Goal: Check status: Check status

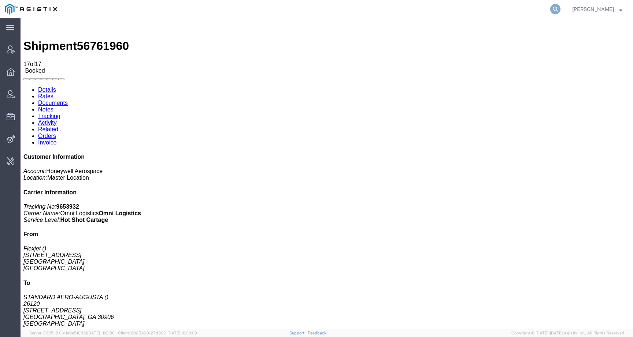
click at [560, 8] on icon at bounding box center [555, 9] width 10 height 10
click at [535, 8] on input "search" at bounding box center [438, 9] width 223 height 18
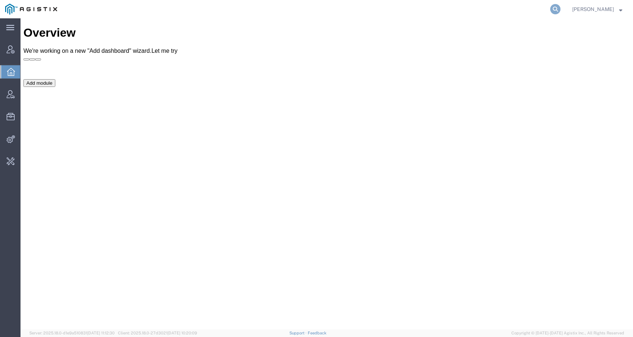
click at [560, 7] on icon at bounding box center [555, 9] width 10 height 10
paste input "56776079"
type input "56776079"
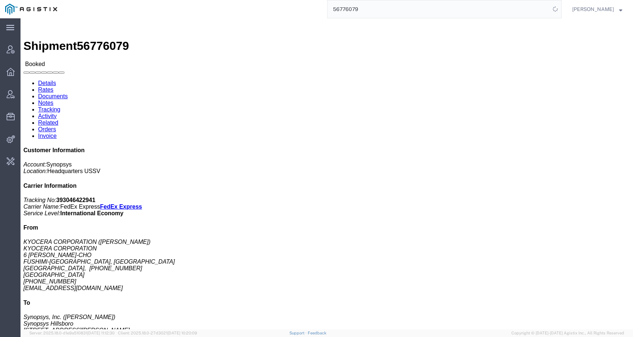
click link "Activity"
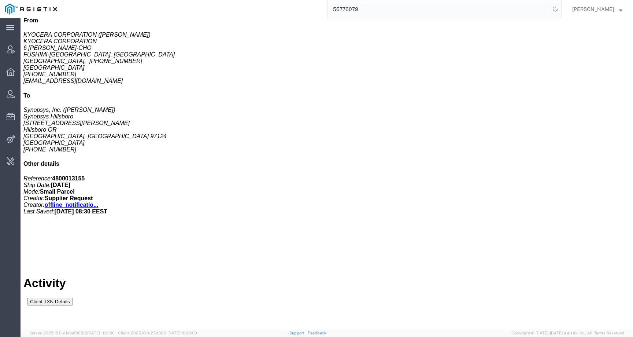
scroll to position [389, 0]
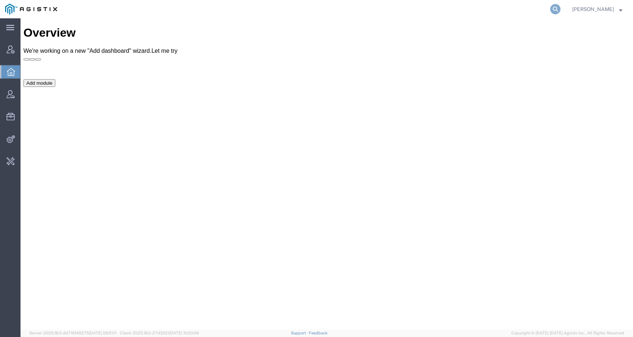
click at [560, 10] on icon at bounding box center [555, 9] width 10 height 10
click at [546, 10] on input "search" at bounding box center [438, 9] width 223 height 18
paste input "56789938"
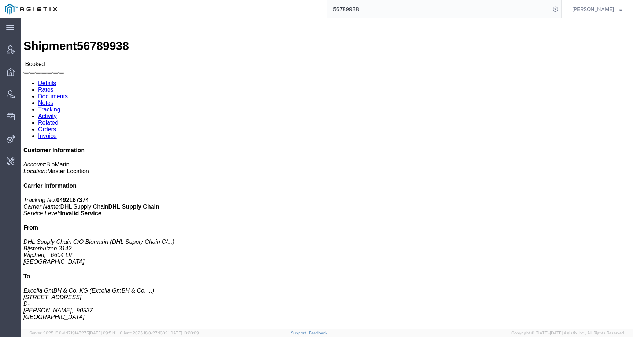
click h3 "[MEDICAL_DATA] Medicaments, consisting, constituents"
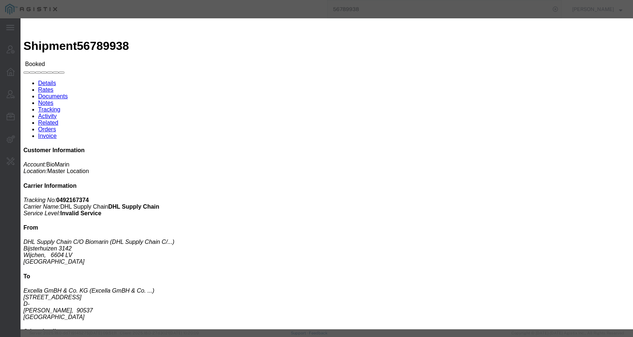
click div
click button "button"
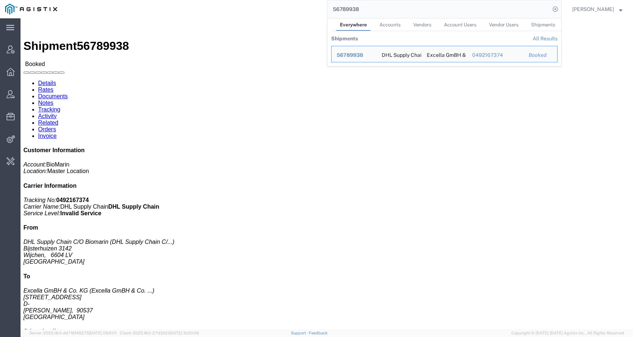
drag, startPoint x: 364, startPoint y: 7, endPoint x: 321, endPoint y: 7, distance: 43.6
click at [321, 7] on div "56789938 Everywhere Accounts Vendors Account Users Vendor Users Shipments Shipm…" at bounding box center [311, 9] width 499 height 18
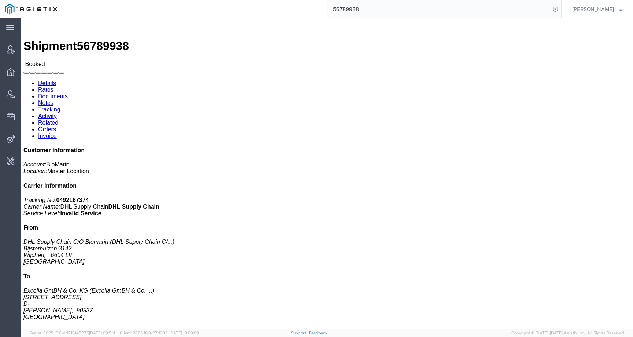
paste input "59735"
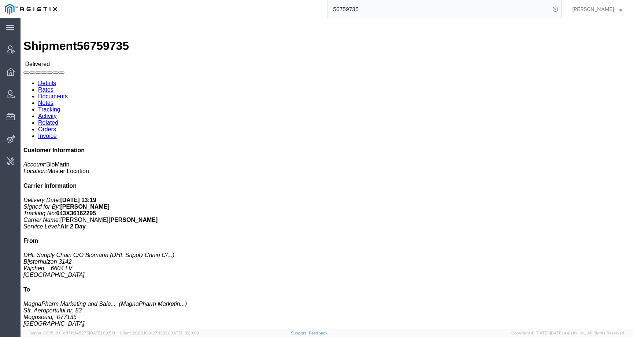
click h3 "BRI 2X150MG/VL FS 1X 5ML/VLCENTRAL EU Medicaments, consisting, mixed"
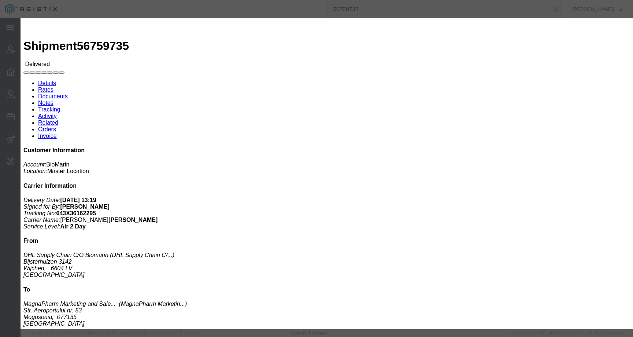
click div
click button "button"
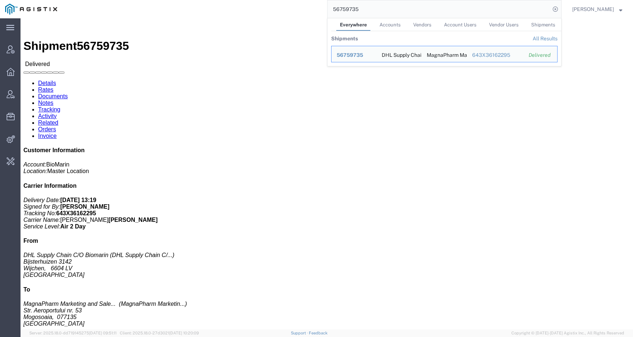
drag, startPoint x: 393, startPoint y: 10, endPoint x: 308, endPoint y: 10, distance: 84.2
click at [308, 10] on div "56759735 Everywhere Accounts Vendors Account Users Vendor Users Shipments Shipm…" at bounding box center [311, 9] width 499 height 18
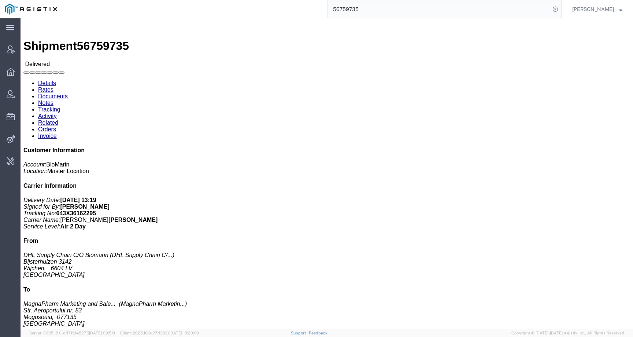
paste input "518"
click div "KUVAN 120 X 100MG/BTL COMML CZECH/SLOV Pieces: 2.00 Each Total value: EUR SKU: …"
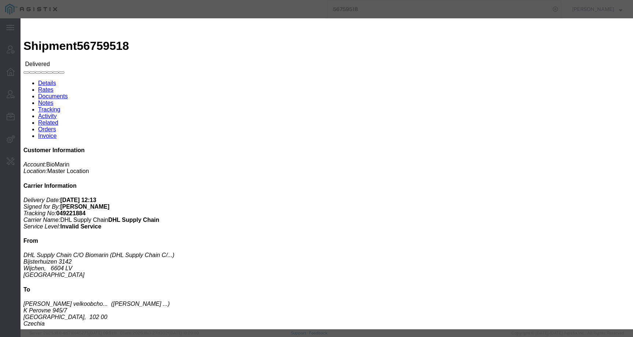
click div
click button "button"
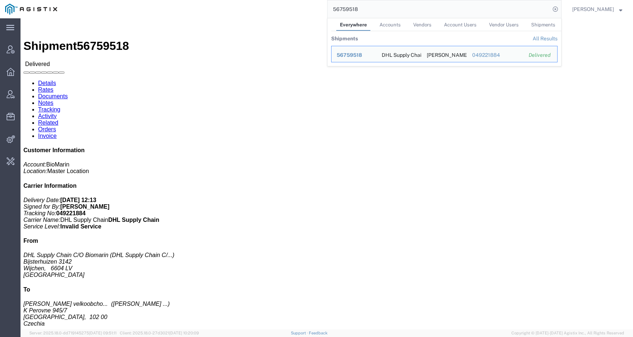
drag, startPoint x: 369, startPoint y: 12, endPoint x: 307, endPoint y: 3, distance: 62.9
click at [307, 3] on div "56759518 Everywhere Accounts Vendors Account Users Vendor Users Shipments Shipm…" at bounding box center [311, 9] width 499 height 18
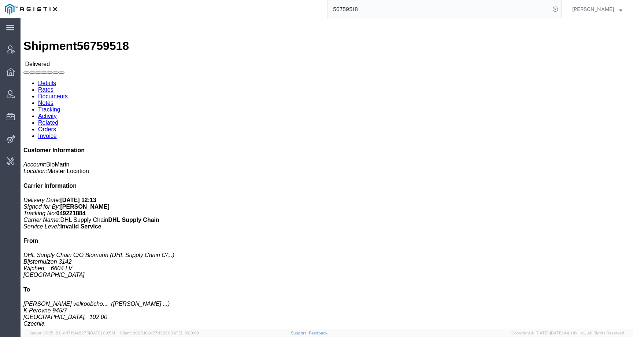
paste input "9"
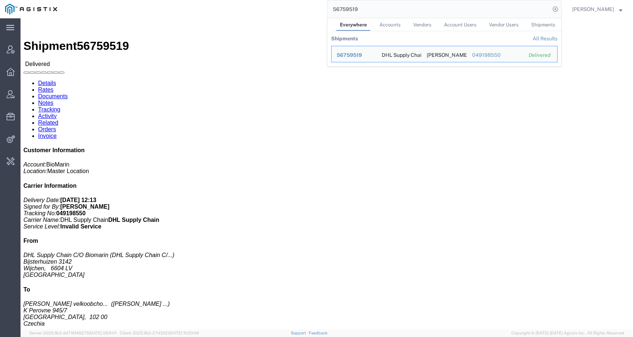
click div "NAG 5MG/VL CZ SK Pieces: 90.00 Each Total value: EUR SKU: 00368135020264"
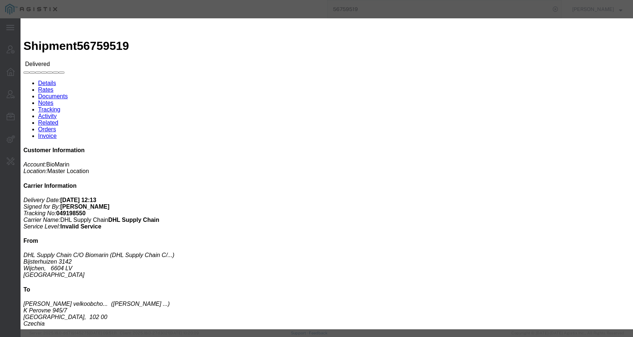
drag, startPoint x: 201, startPoint y: 185, endPoint x: 222, endPoint y: 118, distance: 70.0
click div
click icon "button"
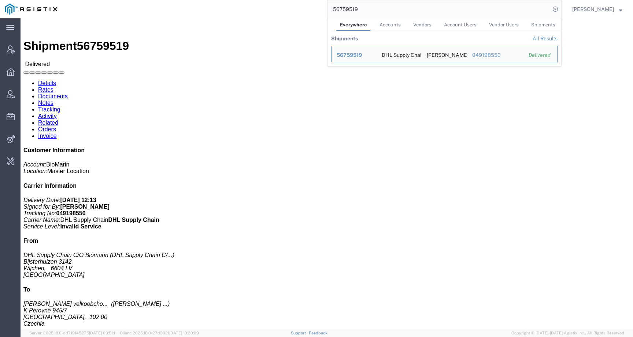
drag, startPoint x: 380, startPoint y: 9, endPoint x: 313, endPoint y: 12, distance: 66.4
click at [313, 12] on div "56759519 Everywhere Accounts Vendors Account Users Vendor Users Shipments Shipm…" at bounding box center [311, 9] width 499 height 18
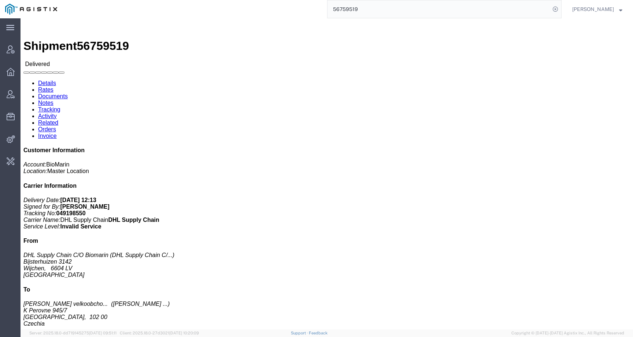
paste input "89660"
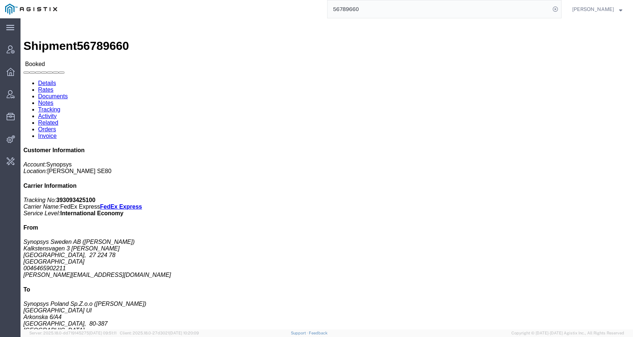
click link "Tracking"
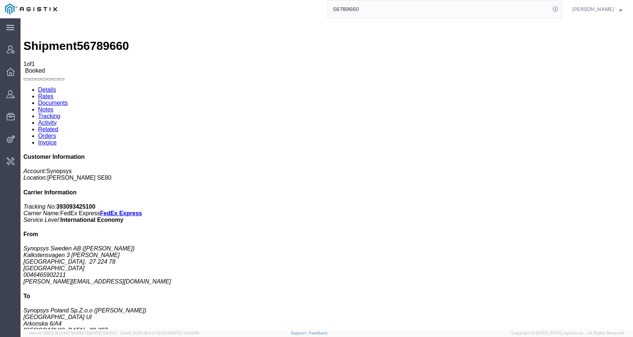
click at [57, 119] on link "Activity" at bounding box center [47, 122] width 19 height 6
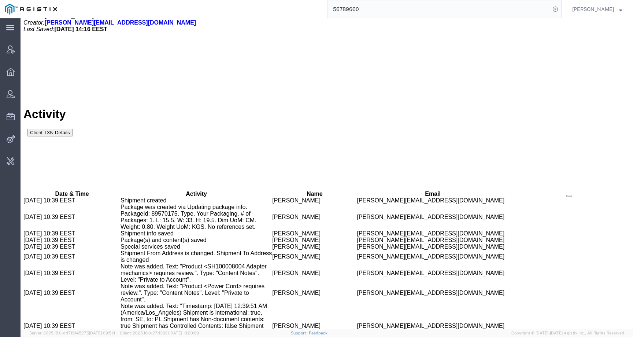
scroll to position [527, 0]
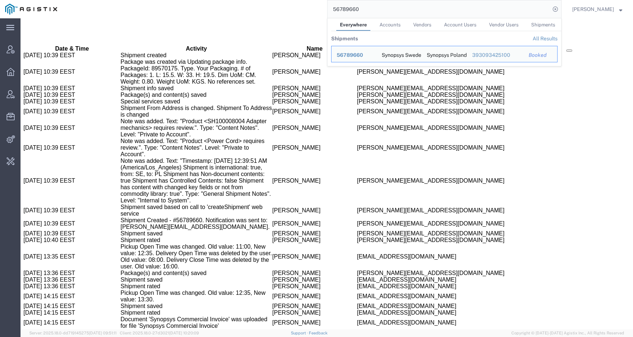
drag, startPoint x: 389, startPoint y: 10, endPoint x: 312, endPoint y: 7, distance: 76.6
click at [312, 7] on div "56789660 Everywhere Accounts Vendors Account Users Vendor Users Shipments Shipm…" at bounding box center [311, 9] width 499 height 18
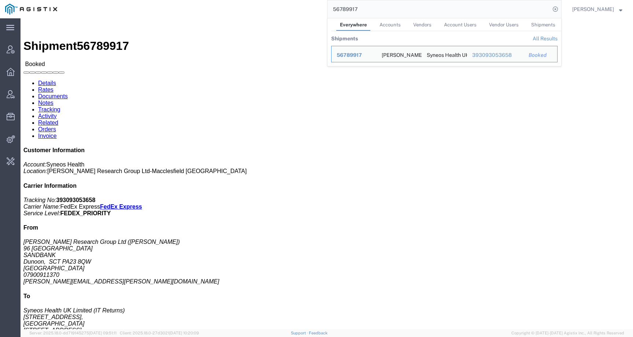
click at [352, 11] on input "56789917" at bounding box center [438, 9] width 223 height 18
paste input "607342"
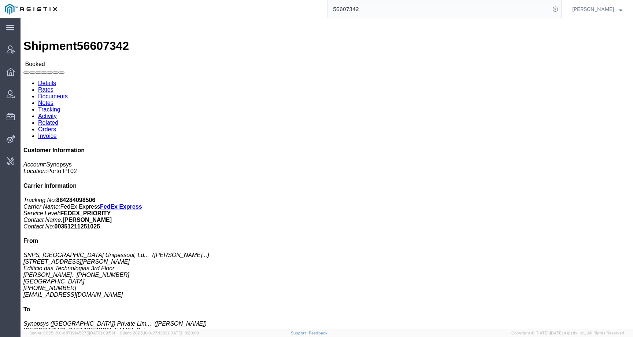
click link "Activity"
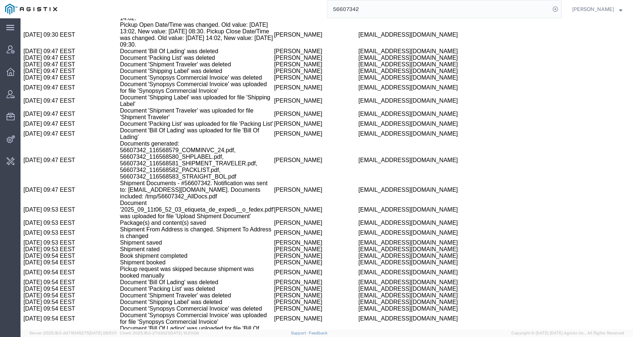
scroll to position [1223, 0]
click at [360, 12] on input "56607342" at bounding box center [438, 9] width 223 height 18
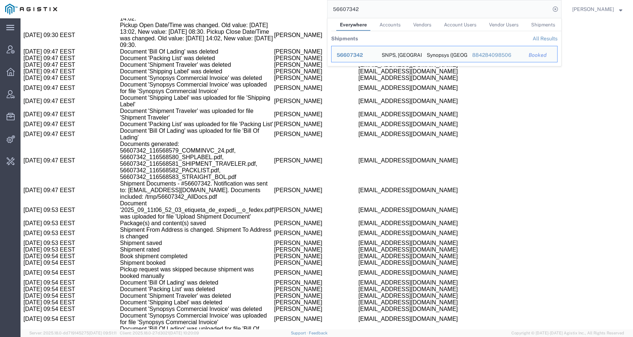
click at [360, 12] on input "56607342" at bounding box center [438, 9] width 223 height 18
click at [509, 200] on td at bounding box center [569, 210] width 120 height 20
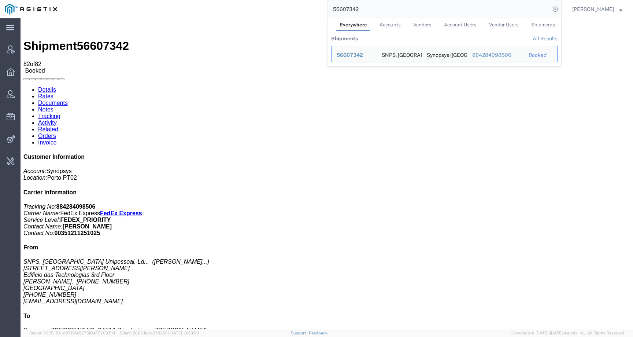
drag, startPoint x: 374, startPoint y: 10, endPoint x: 306, endPoint y: 10, distance: 67.4
click at [306, 10] on div "56607342 Everywhere Accounts Vendors Account Users Vendor Users Shipments Shipm…" at bounding box center [311, 9] width 499 height 18
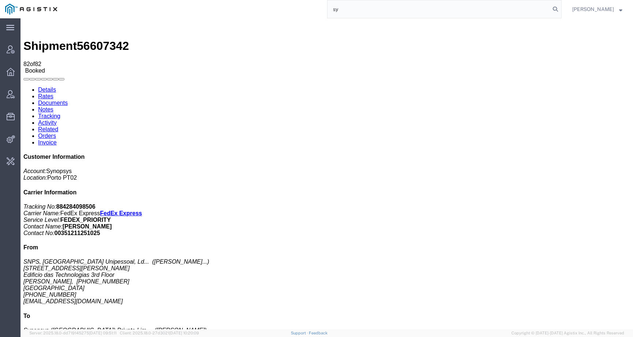
type input "s"
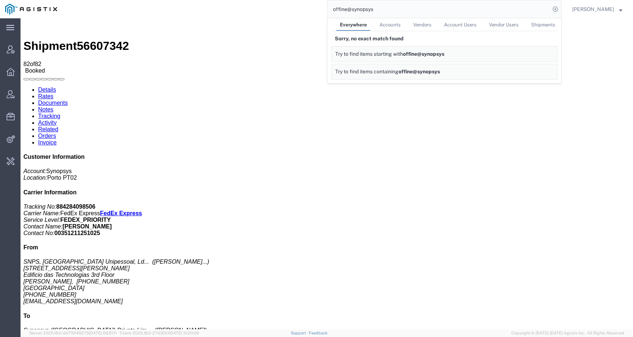
click div "Ship From SNPS, Portugal Unipessoal, Lda. (Luis Pacheco Carvalho) Rua Engenheir…"
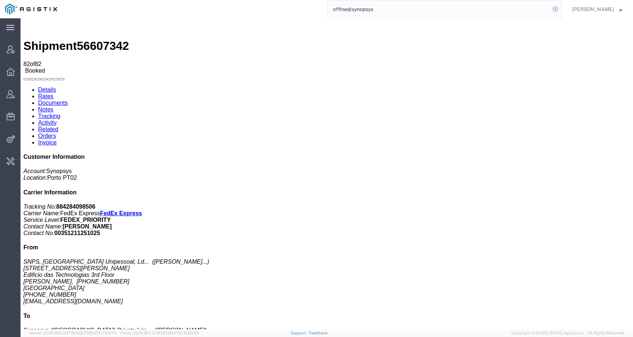
click at [390, 9] on input "offine@synopsys" at bounding box center [438, 9] width 223 height 18
drag, startPoint x: 378, startPoint y: 10, endPoint x: 320, endPoint y: 10, distance: 57.9
click at [320, 10] on div "offine@synopsys" at bounding box center [311, 9] width 499 height 18
click at [359, 9] on input "offine@synopsys" at bounding box center [438, 9] width 223 height 18
drag, startPoint x: 359, startPoint y: 10, endPoint x: 316, endPoint y: 10, distance: 43.2
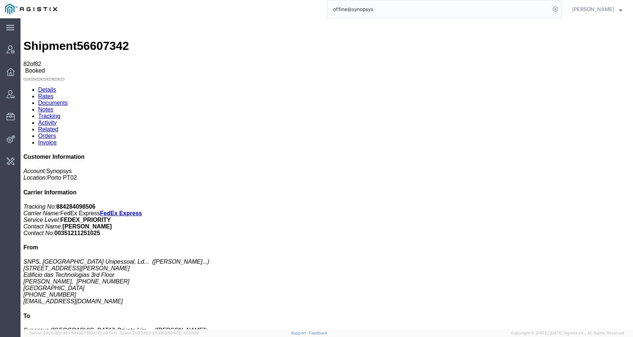
click at [316, 10] on div "offine@synopsys" at bounding box center [311, 9] width 499 height 18
click at [357, 6] on input "offine@synopsys" at bounding box center [438, 9] width 223 height 18
type input "synopsys"
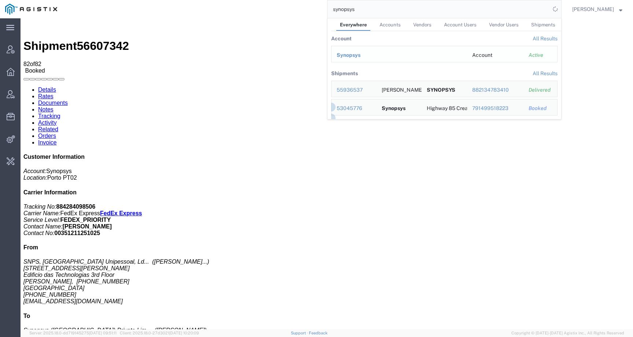
click at [360, 55] on span "Synopsys" at bounding box center [349, 55] width 24 height 6
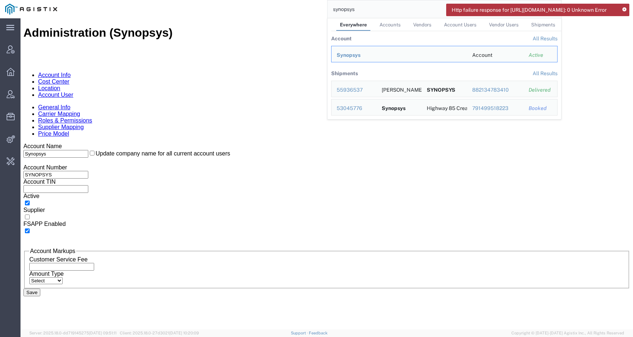
click at [73, 92] on link "Account User" at bounding box center [55, 95] width 35 height 6
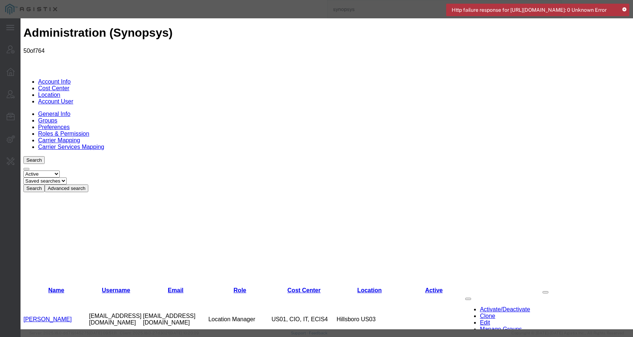
select select "COSTCENTER"
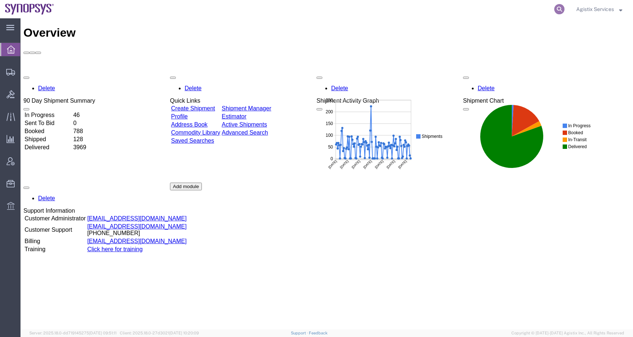
click at [557, 8] on icon at bounding box center [559, 9] width 10 height 10
click at [554, 8] on input "search" at bounding box center [559, 9] width 11 height 18
paste input "56607342"
type input "56607342"
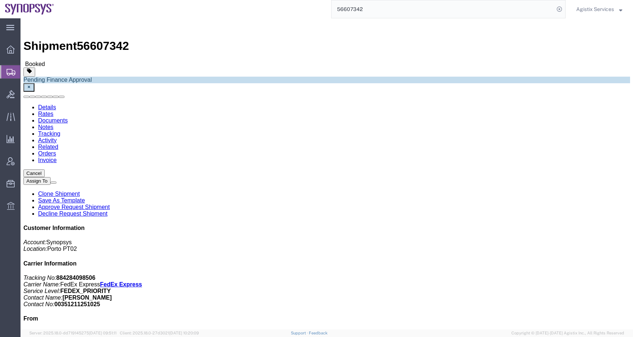
click button "button"
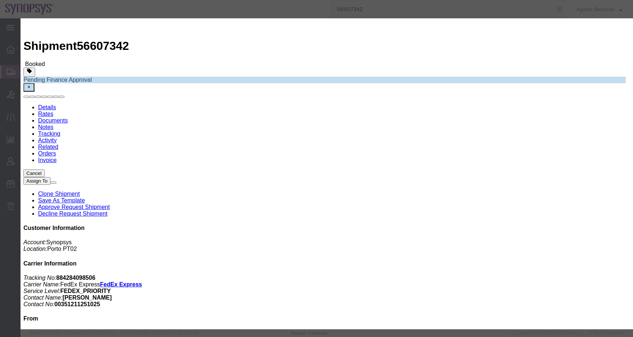
click div "Sep 11 2025 8:30 AM"
click input "8:30 AM"
click input "10:30 AM"
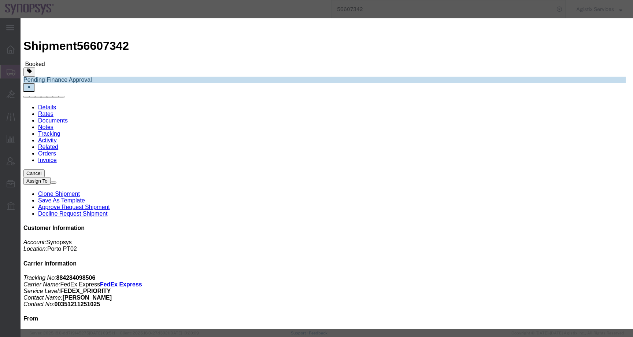
type input "10:00 AM"
click button "Apply"
click div "Sep 12 2025 11:00 AM"
click input "2:00 AM"
type input "2:00 pm"
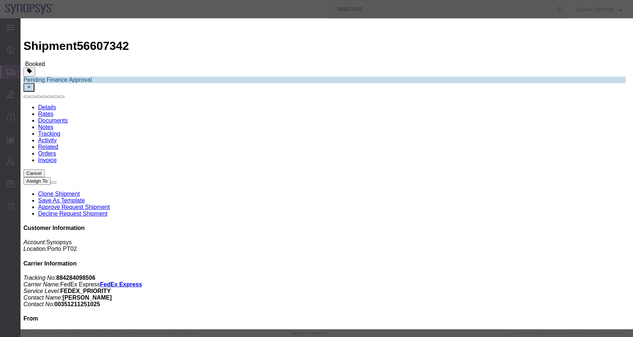
click div "Notify carrier of changes Cancel Save"
click button
click div
click button "Apply"
click button "Save"
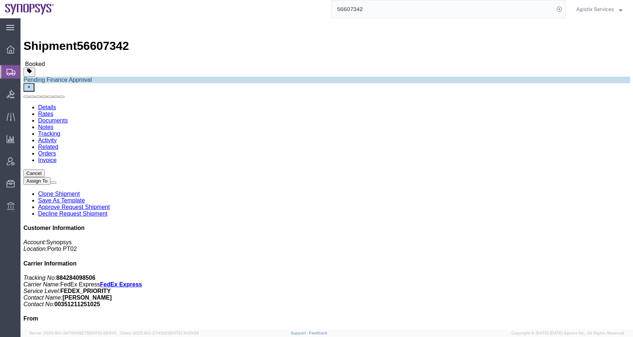
click icon "button"
click link "Activity"
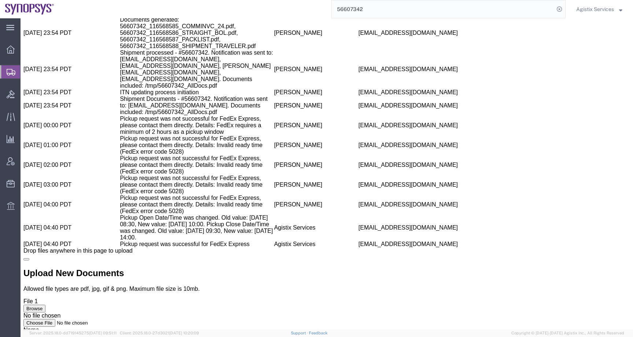
scroll to position [1521, 0]
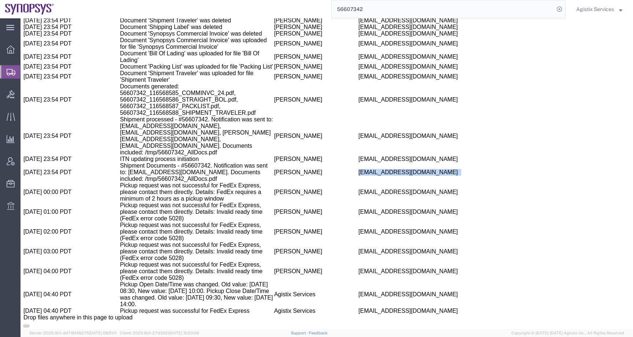
drag, startPoint x: 278, startPoint y: 248, endPoint x: 354, endPoint y: 248, distance: 75.4
click at [359, 182] on td "rvarela@synopsys.com" at bounding box center [434, 172] width 151 height 20
copy td "rvarela@synopsys.com"
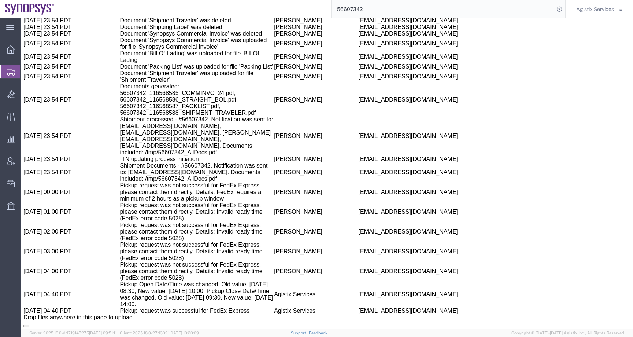
copy span "56607342"
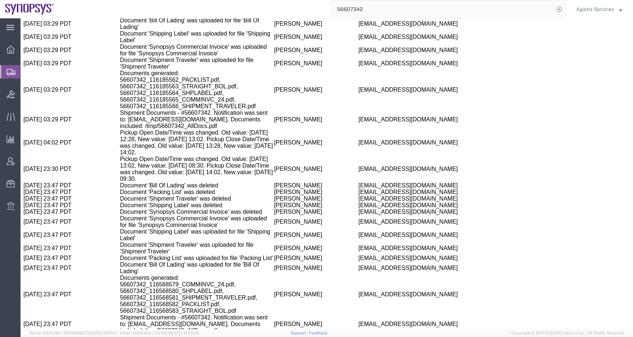
scroll to position [1673, 0]
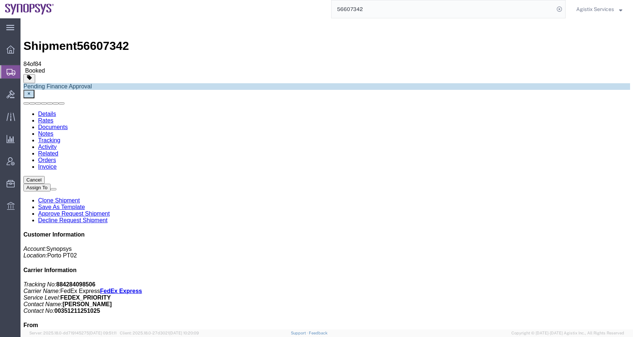
click b "OPOT8101"
copy b "OPOT8101"
click at [590, 11] on span "Agistix Services" at bounding box center [595, 9] width 38 height 8
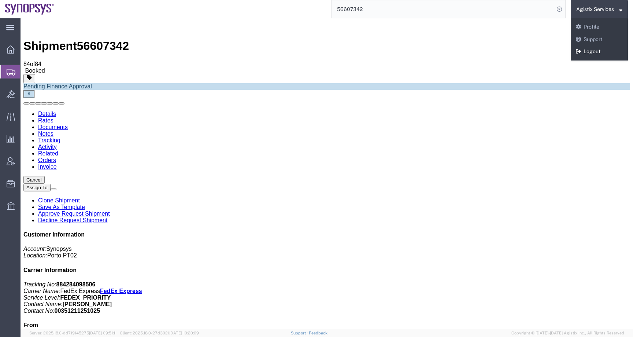
click at [589, 52] on link "Logout" at bounding box center [599, 51] width 57 height 12
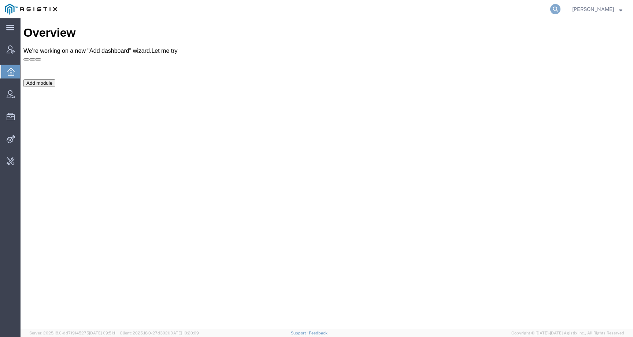
click at [560, 12] on icon at bounding box center [555, 9] width 10 height 10
click at [541, 15] on input "search" at bounding box center [438, 9] width 223 height 18
paste input "56759520"
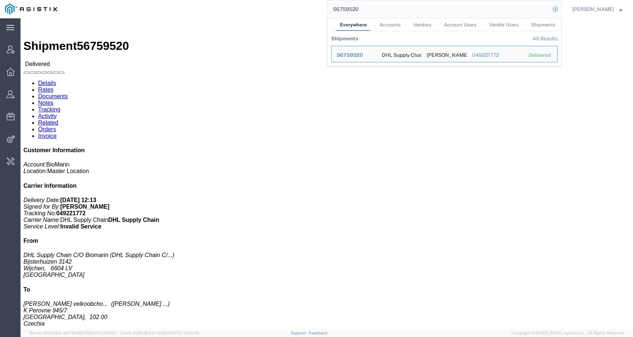
click div "Leg 1 - Less than Truckload"
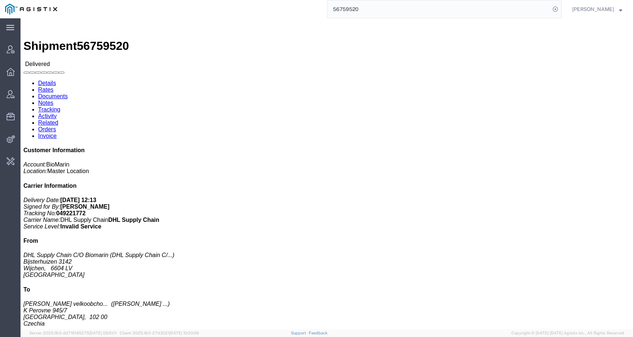
click h3 "VOX 10X 0.56MG/VL 10X 0.7ML/DWS CZ SI SK"
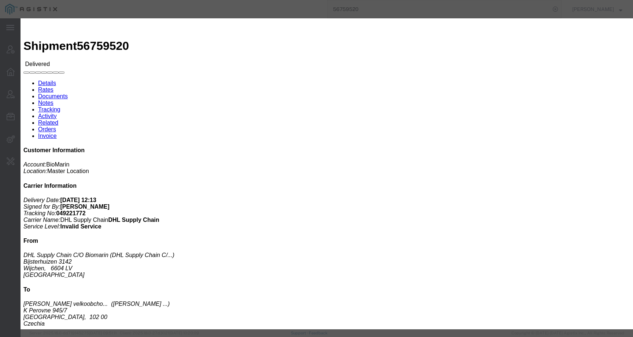
click icon "button"
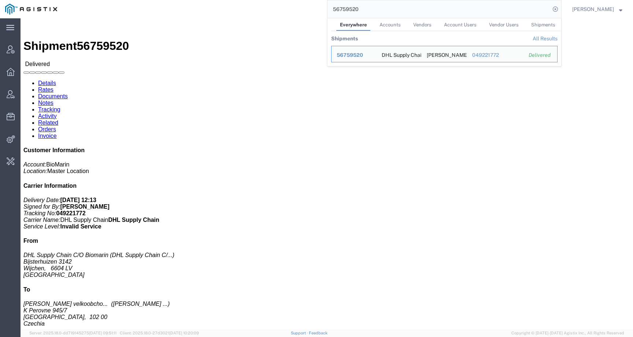
drag, startPoint x: 372, startPoint y: 8, endPoint x: 275, endPoint y: 6, distance: 97.8
click at [275, 6] on div "56759520 Everywhere Accounts Vendors Account Users Vendor Users Shipments Shipm…" at bounding box center [311, 9] width 499 height 18
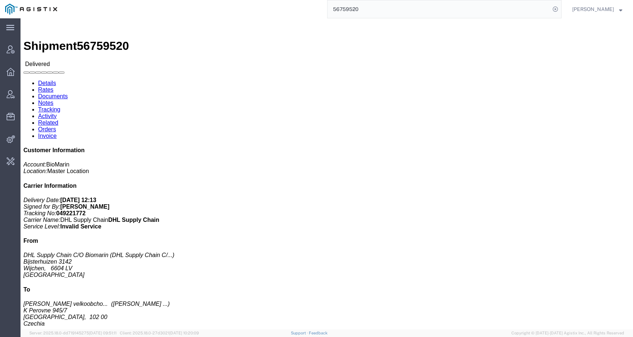
paste input "9653932"
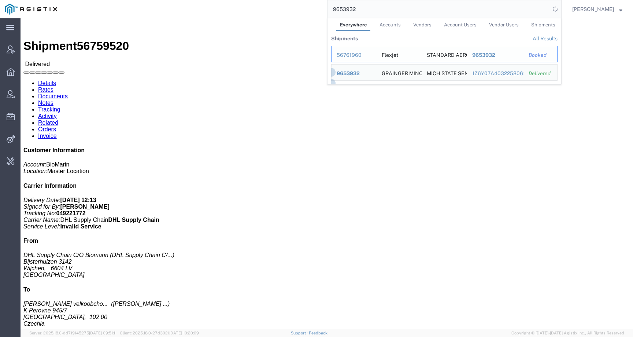
click at [365, 54] on div "56761960" at bounding box center [354, 55] width 35 height 8
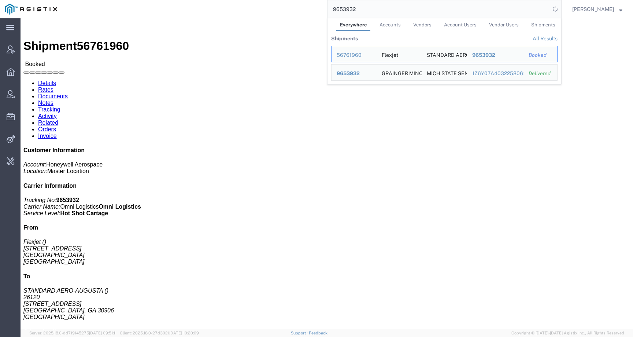
click link "Activity"
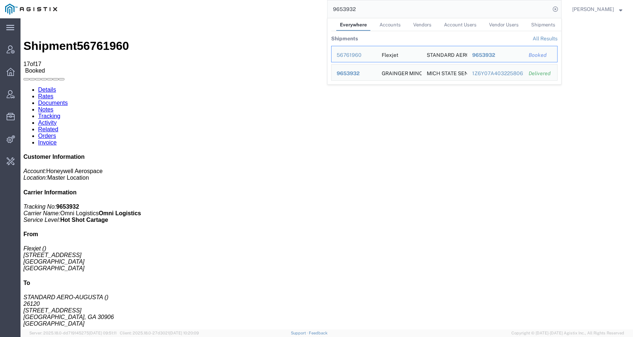
drag, startPoint x: 110, startPoint y: 229, endPoint x: 166, endPoint y: 229, distance: 55.7
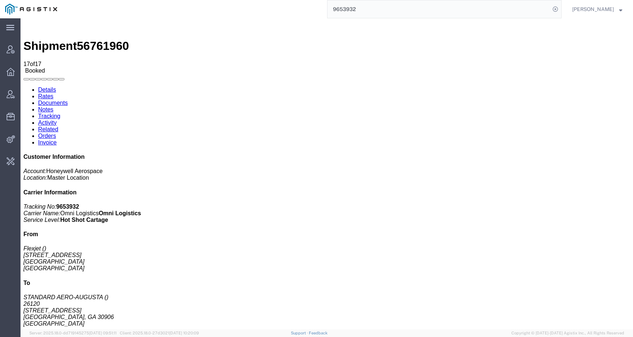
drag, startPoint x: 108, startPoint y: 227, endPoint x: 200, endPoint y: 229, distance: 91.9
copy td "214_AGISTIX_20250909155414956.edi"
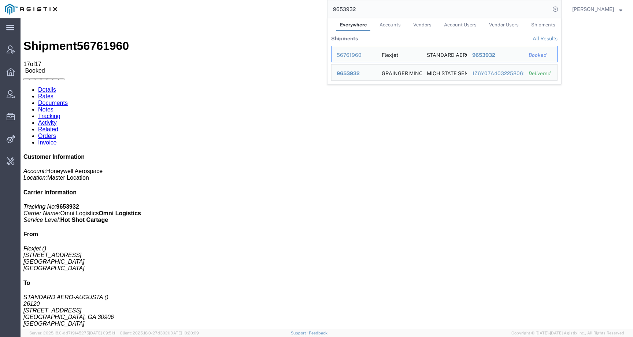
drag, startPoint x: 374, startPoint y: 8, endPoint x: 307, endPoint y: 8, distance: 67.4
click at [307, 8] on div "9653932 Everywhere Accounts Vendors Account Users Vendor Users Shipments Shipme…" at bounding box center [311, 9] width 499 height 18
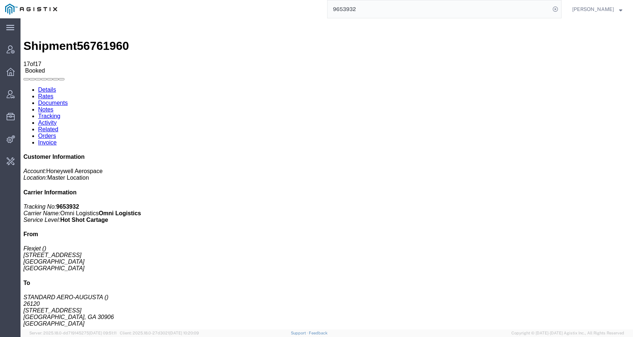
paste input "56790004"
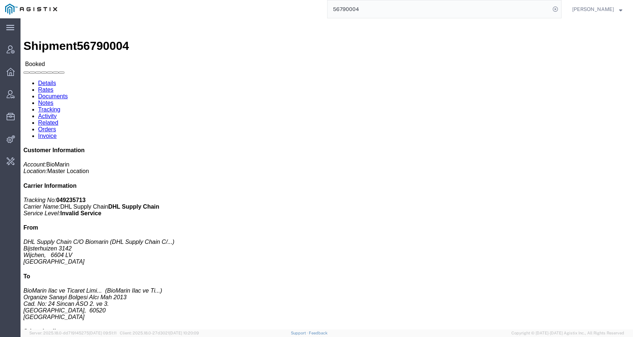
click h3 "KUVAN 30 X 100MG/BTL COMMLTURKEY Medicaments, consisting, mixed"
click p "Dimensions: L 120.00 x W 80.00 x H 124.00 CM"
click div "KUVAN 30 X 100MG/BTL COMMLTURKEY Medicaments, consisting, mixed Pieces: 2400.00…"
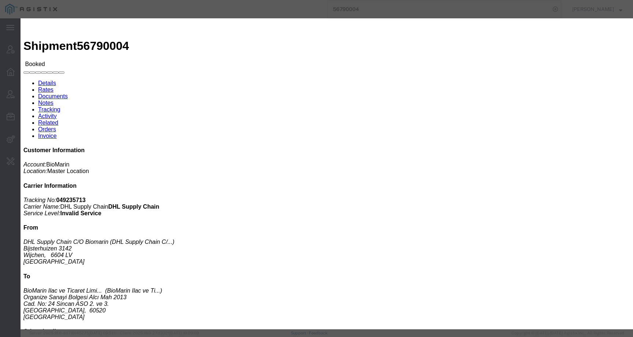
click icon "button"
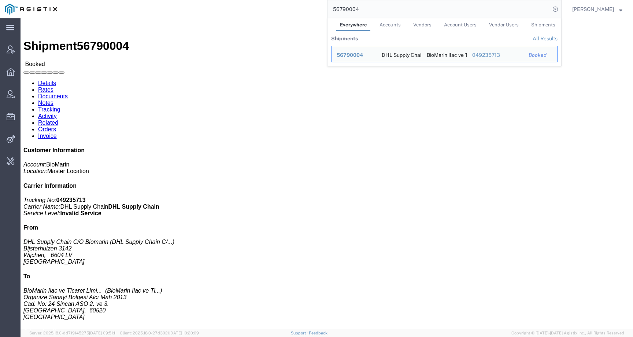
drag, startPoint x: 373, startPoint y: 8, endPoint x: 302, endPoint y: 8, distance: 71.0
click at [302, 8] on div "56790004 Everywhere Accounts Vendors Account Users Vendor Users Shipments Shipm…" at bounding box center [311, 9] width 499 height 18
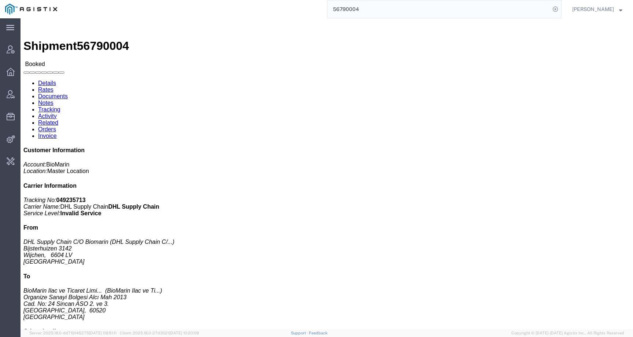
paste input "6062"
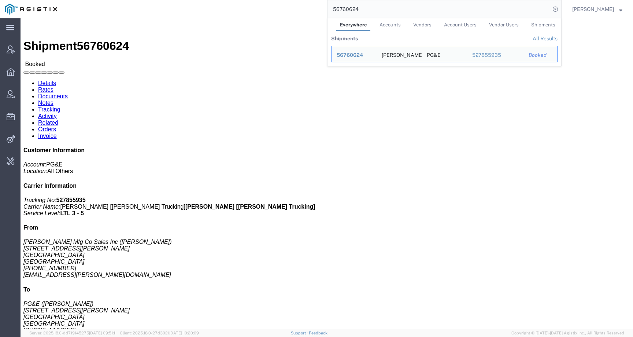
click div "Leg 1 - Less than Truckload"
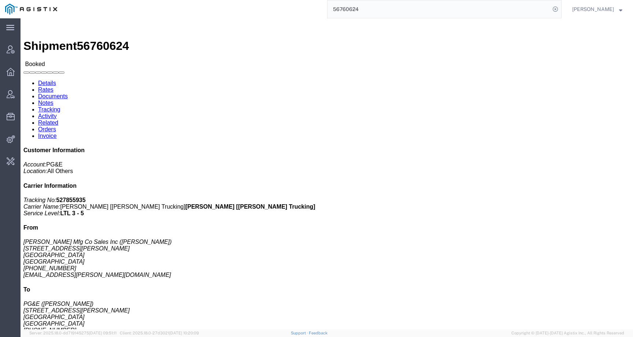
click link "Activity"
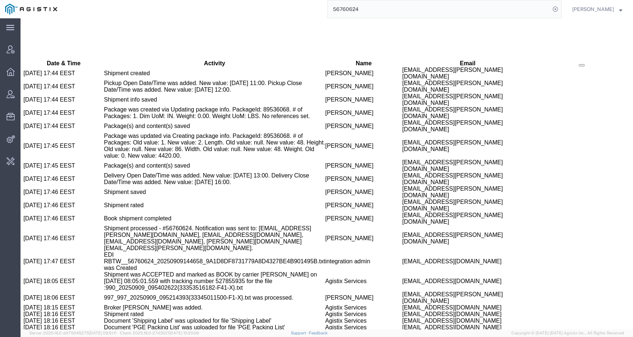
scroll to position [867, 0]
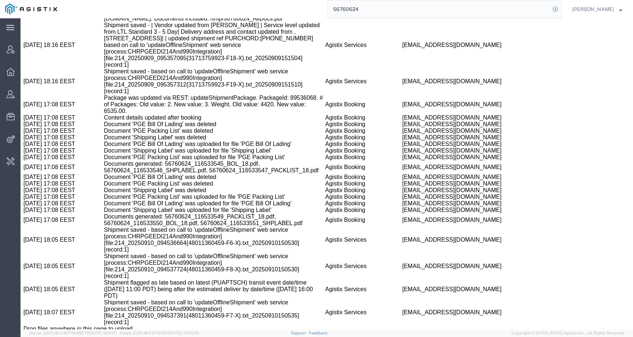
copy span "56760624"
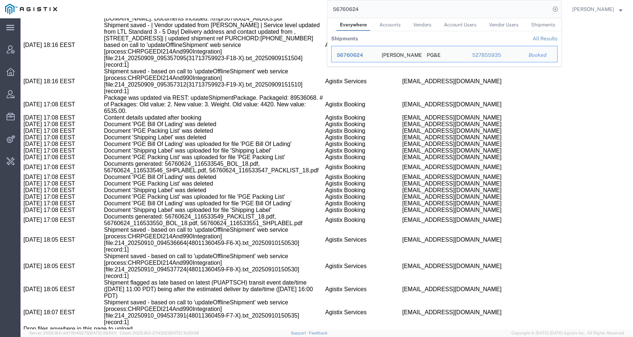
drag, startPoint x: 368, startPoint y: 12, endPoint x: 323, endPoint y: 12, distance: 45.8
click at [323, 12] on div "56760624 Everywhere Accounts Vendors Account Users Vendor Users Shipments Shipm…" at bounding box center [311, 9] width 499 height 18
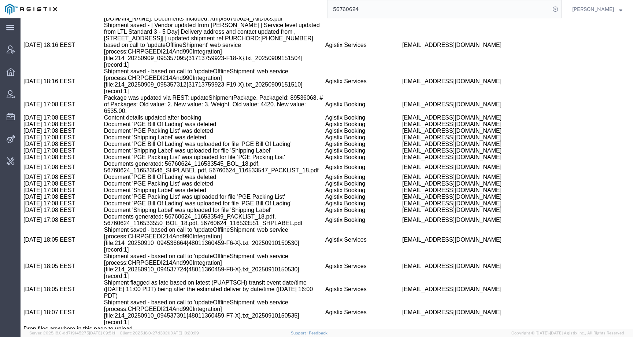
paste input "9653932"
type input "9653932"
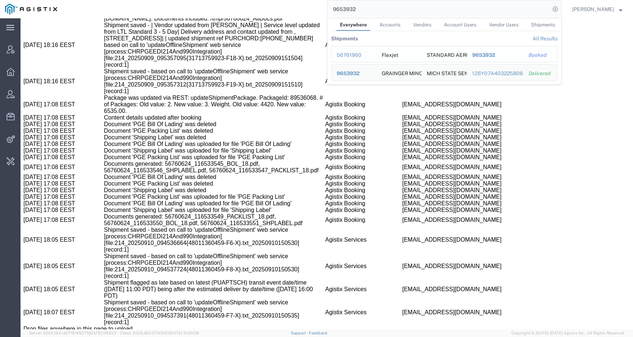
click at [367, 56] on div "56761960" at bounding box center [354, 55] width 35 height 8
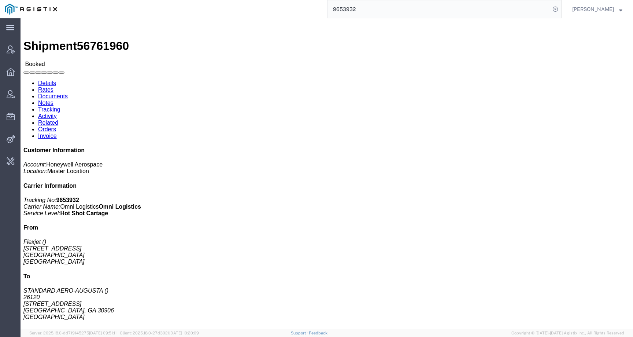
click link "Activity"
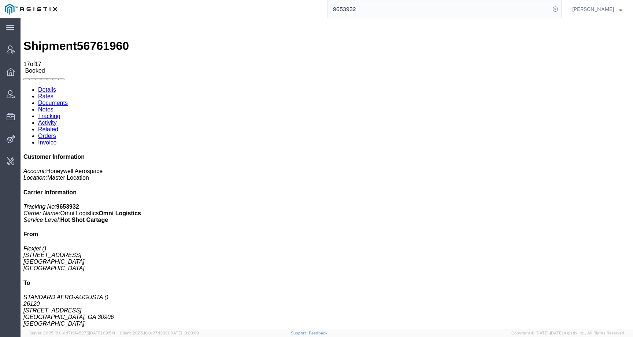
drag, startPoint x: 108, startPoint y: 229, endPoint x: 200, endPoint y: 230, distance: 91.2
copy td "214_AGISTIX_20250909155414956.edi"
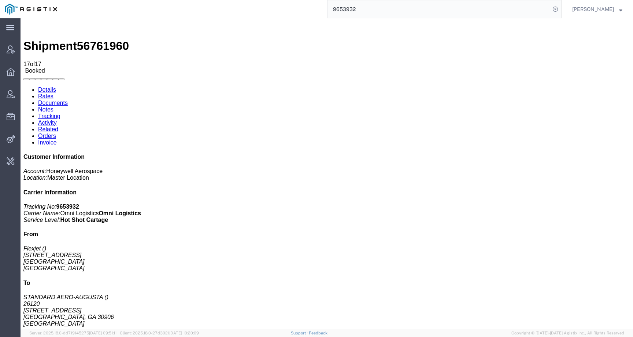
click at [41, 86] on link "Details" at bounding box center [47, 89] width 18 height 6
click at [13, 51] on icon at bounding box center [11, 49] width 8 height 8
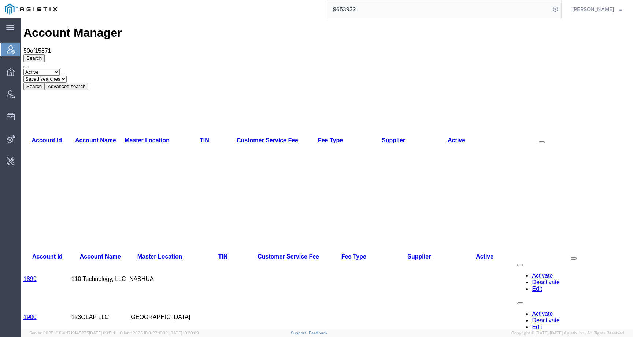
click at [88, 82] on button "Advanced search" at bounding box center [67, 86] width 44 height 8
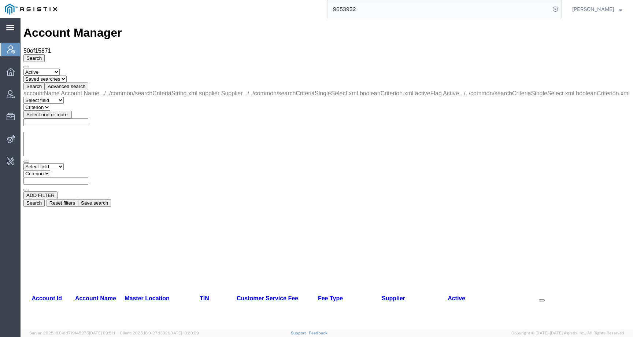
click at [12, 30] on icon at bounding box center [10, 27] width 8 height 5
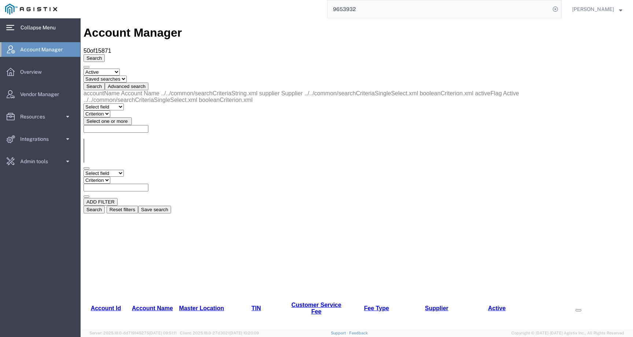
drag, startPoint x: 54, startPoint y: 31, endPoint x: 9, endPoint y: 1, distance: 53.8
click at [54, 31] on span "Collapse Menu" at bounding box center [41, 27] width 40 height 15
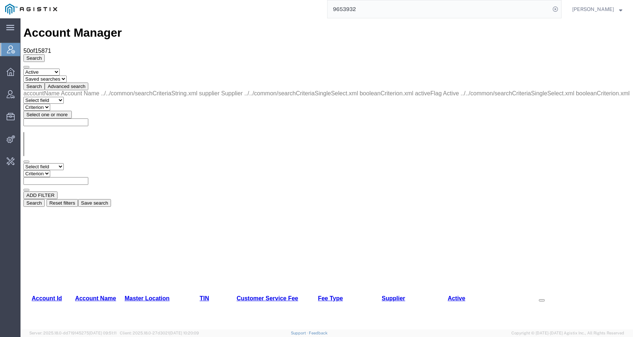
click at [52, 10] on img at bounding box center [31, 9] width 52 height 11
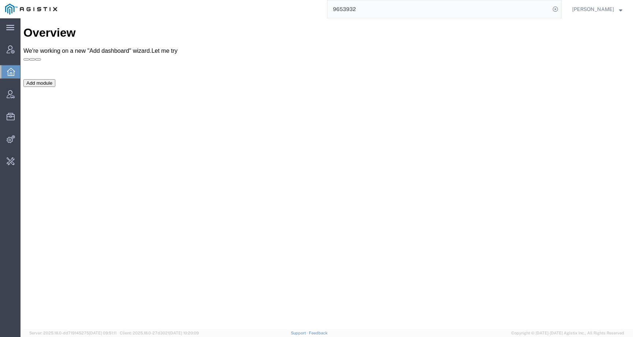
click at [12, 30] on icon at bounding box center [10, 27] width 8 height 5
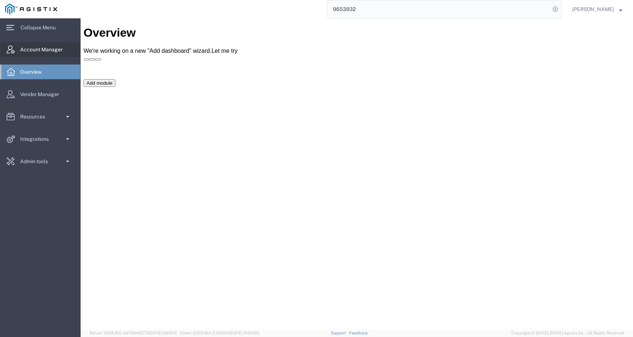
click at [54, 52] on span "Account Manager" at bounding box center [44, 49] width 48 height 15
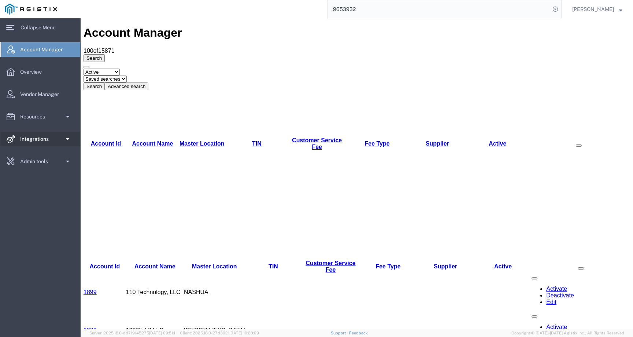
click at [62, 140] on link "Integrations" at bounding box center [40, 138] width 80 height 15
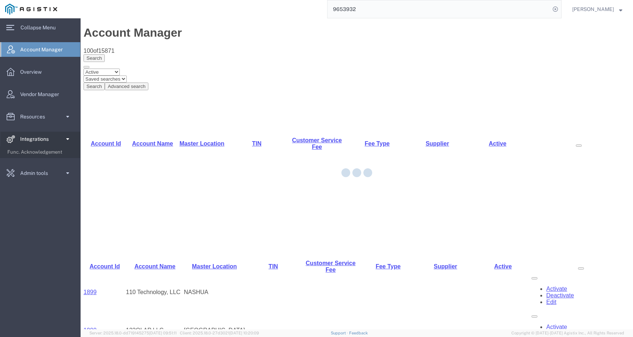
click at [64, 139] on span at bounding box center [67, 138] width 6 height 15
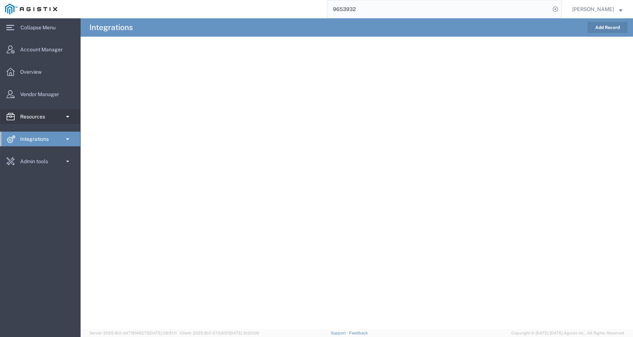
click at [69, 117] on span at bounding box center [67, 116] width 6 height 15
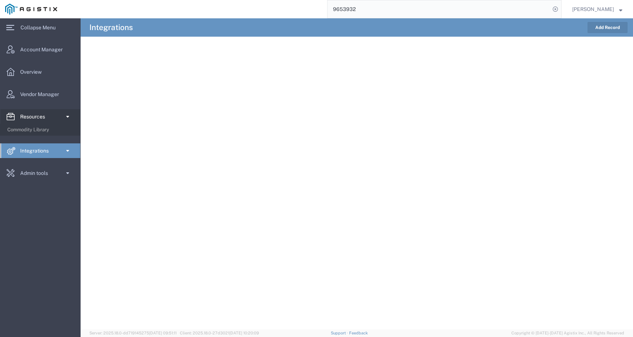
click at [69, 117] on span at bounding box center [67, 116] width 6 height 15
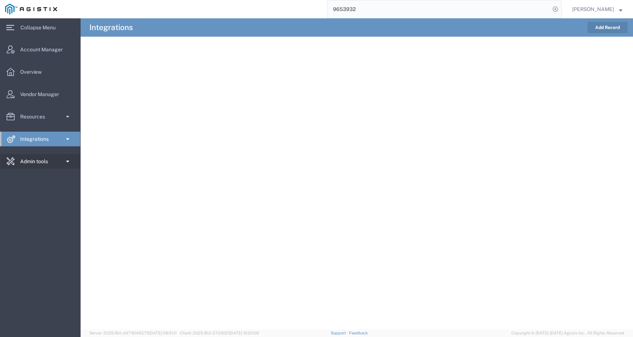
click at [68, 156] on span at bounding box center [67, 161] width 6 height 15
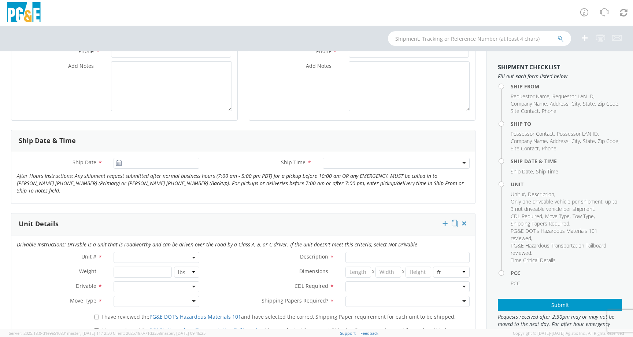
scroll to position [261, 0]
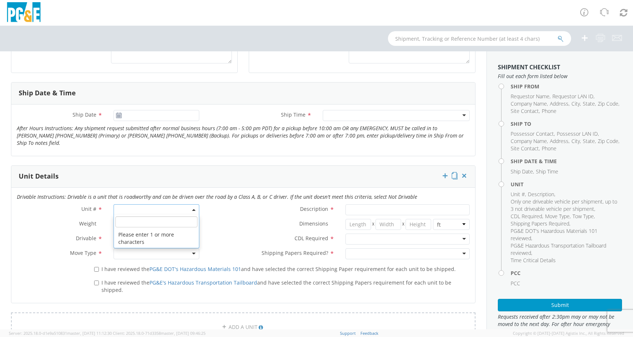
click at [161, 204] on span at bounding box center [157, 209] width 86 height 11
click at [155, 216] on input "search" at bounding box center [156, 221] width 82 height 11
paste input "B41664"
type input "B41664"
type input "TRAILER; CONDUCTOR PULLER - SM"
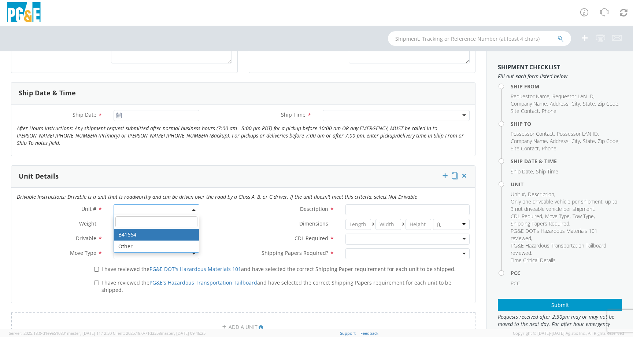
type input "0"
select select "B41664"
